Goal: Task Accomplishment & Management: Manage account settings

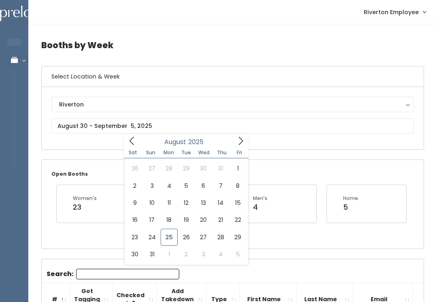
type input "August 23 to August 29"
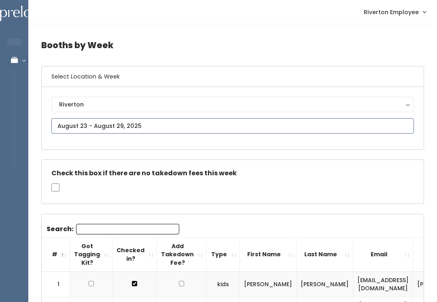
click at [175, 126] on input "text" at bounding box center [232, 125] width 363 height 15
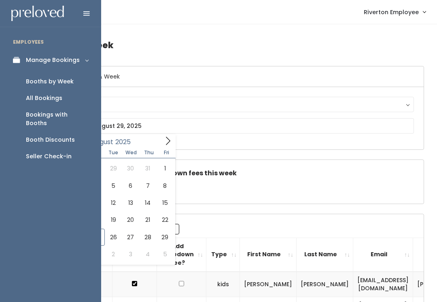
click at [45, 136] on div "Booth Discounts" at bounding box center [50, 140] width 49 height 8
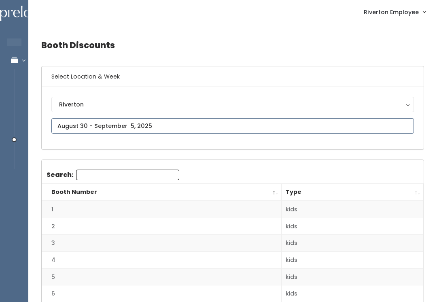
click at [124, 125] on input "text" at bounding box center [232, 125] width 363 height 15
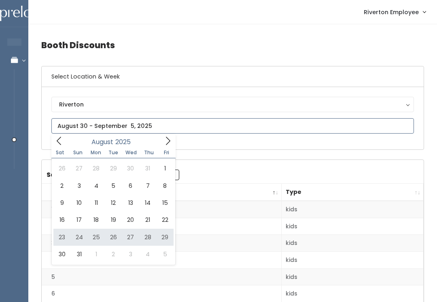
type input "August 23 to August 29"
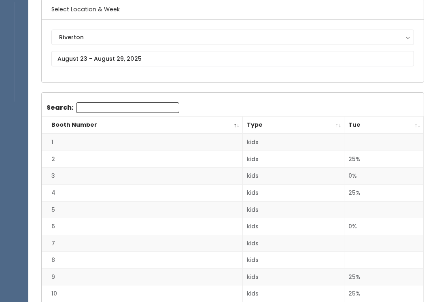
scroll to position [66, 0]
